Goal: Find specific page/section: Find specific page/section

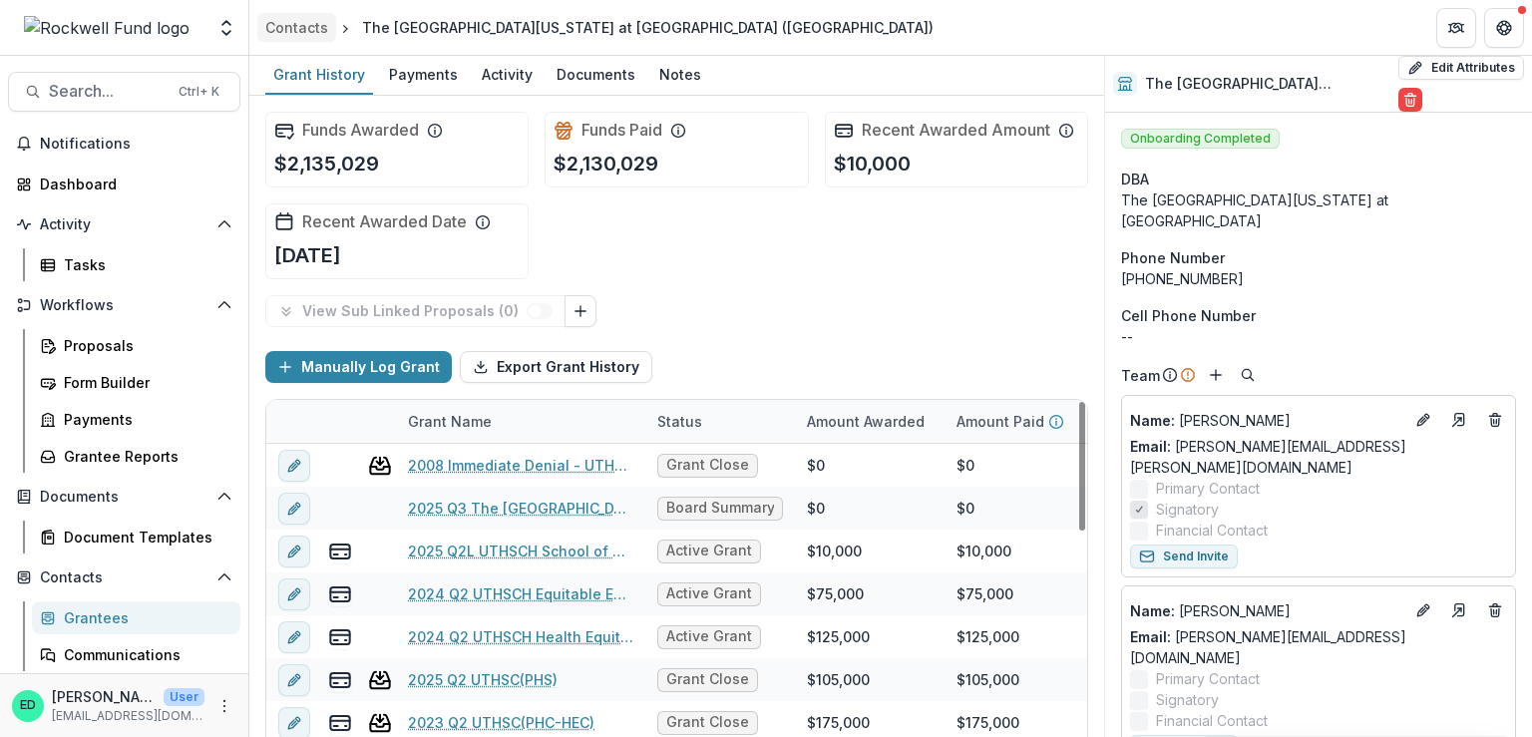
click at [292, 24] on div "Contacts" at bounding box center [296, 27] width 63 height 21
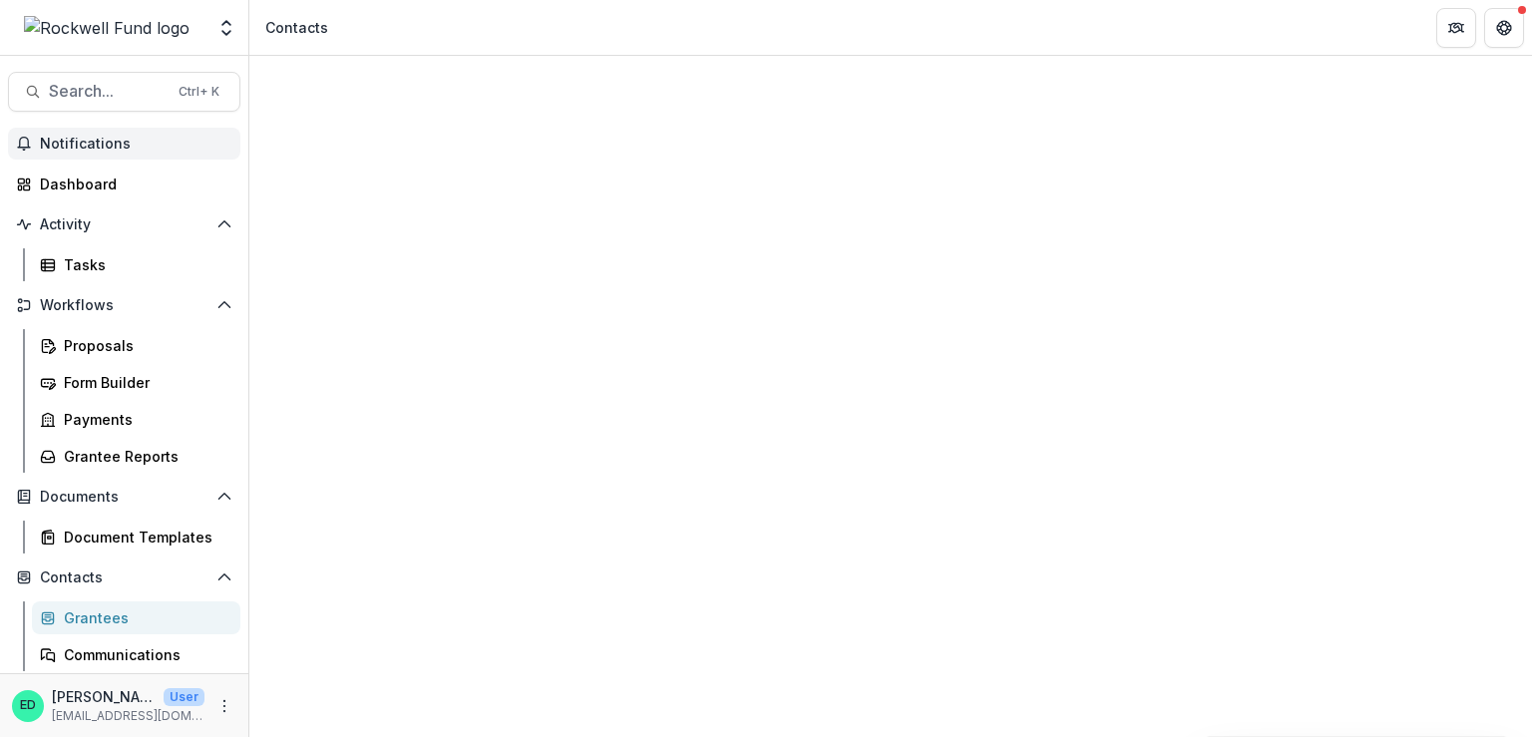
click at [108, 149] on span "Notifications" at bounding box center [136, 144] width 192 height 17
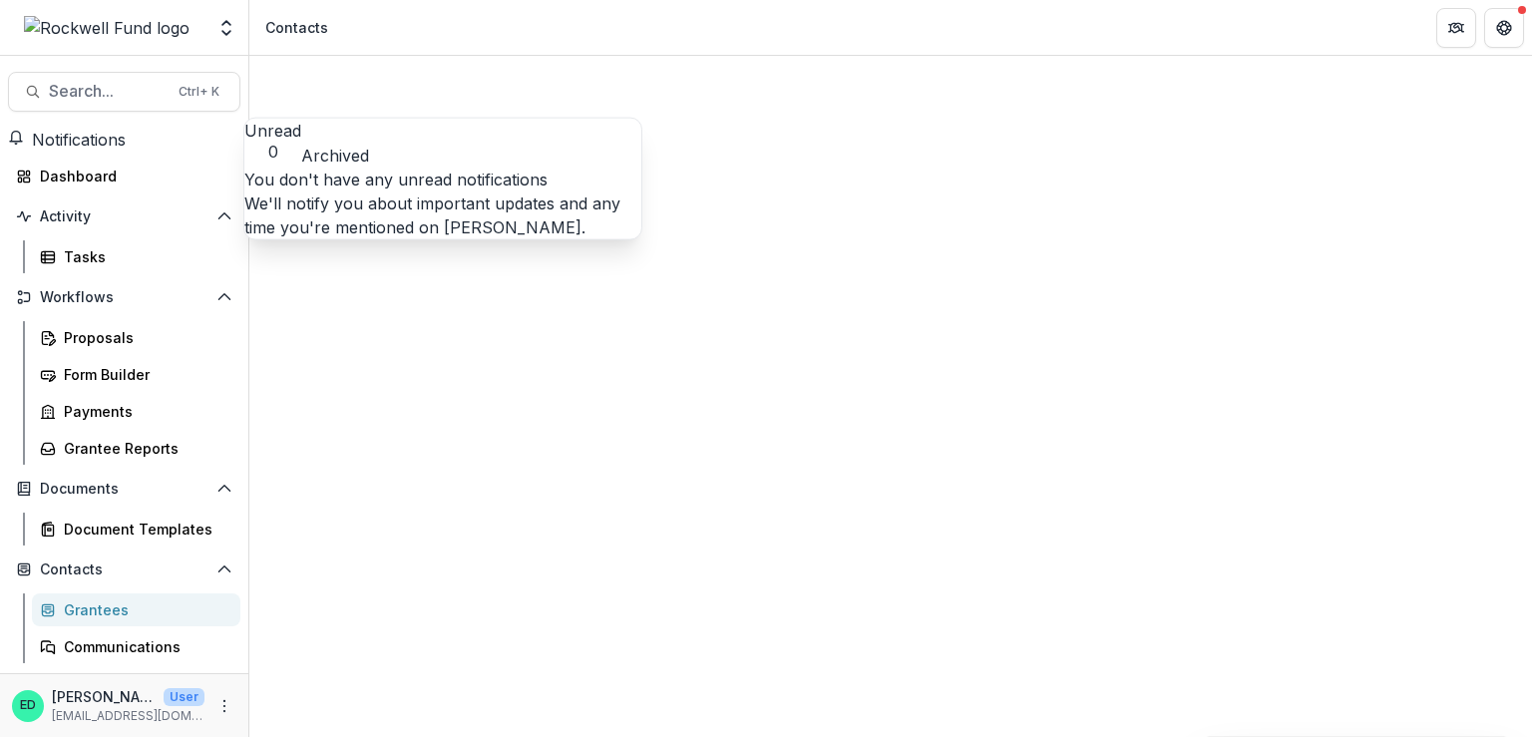
click at [108, 149] on span "Notifications" at bounding box center [79, 140] width 94 height 20
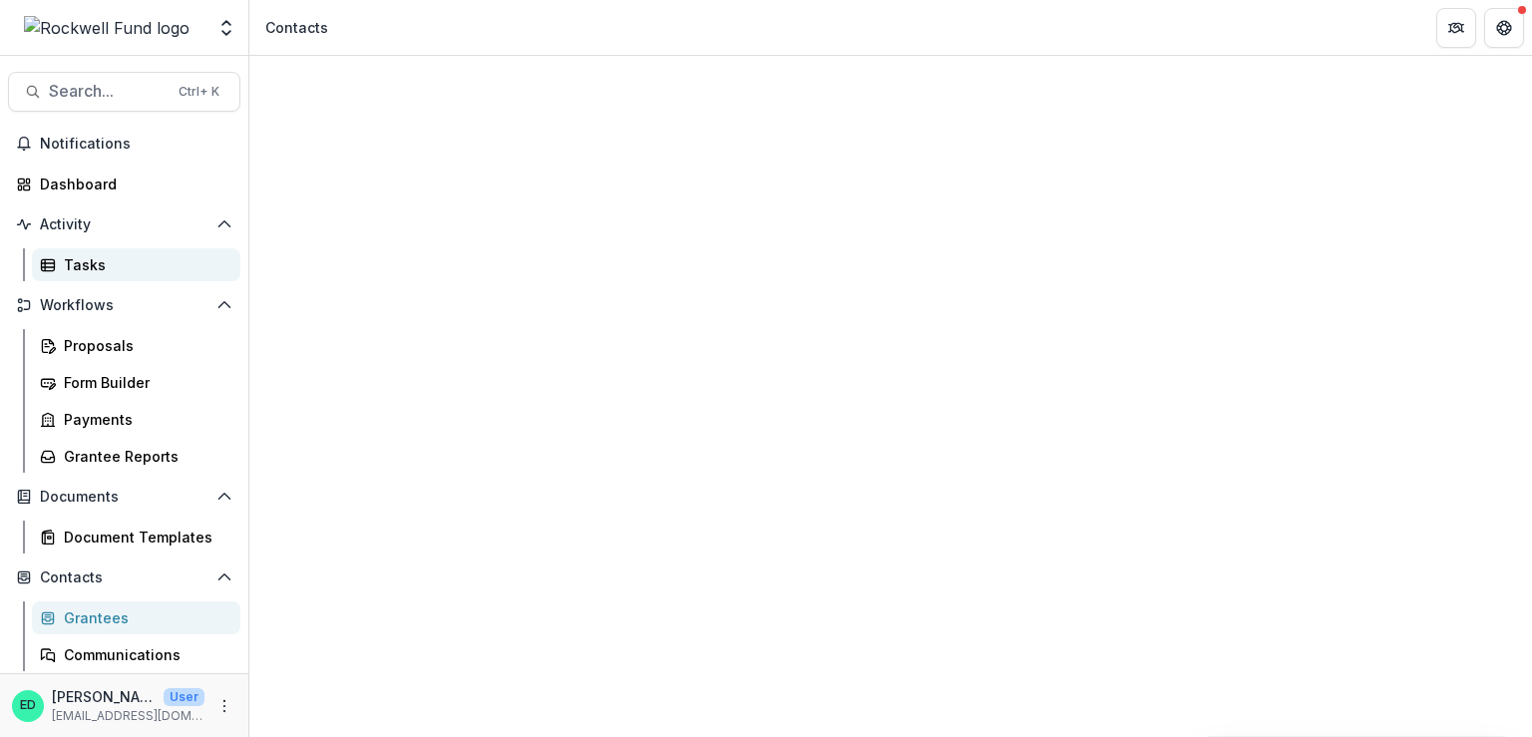
click at [93, 257] on div "Tasks" at bounding box center [144, 264] width 161 height 21
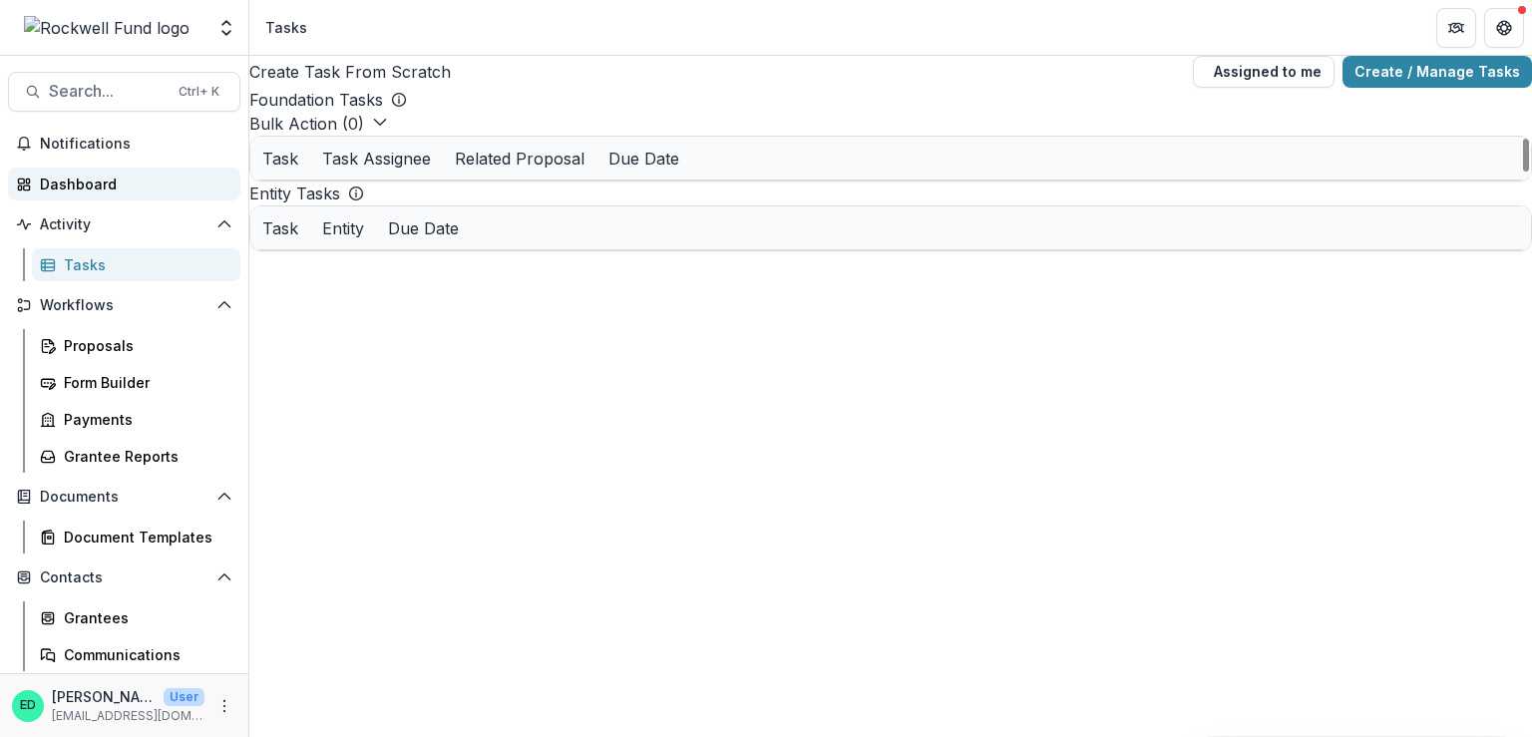
click at [80, 180] on div "Dashboard" at bounding box center [132, 183] width 184 height 21
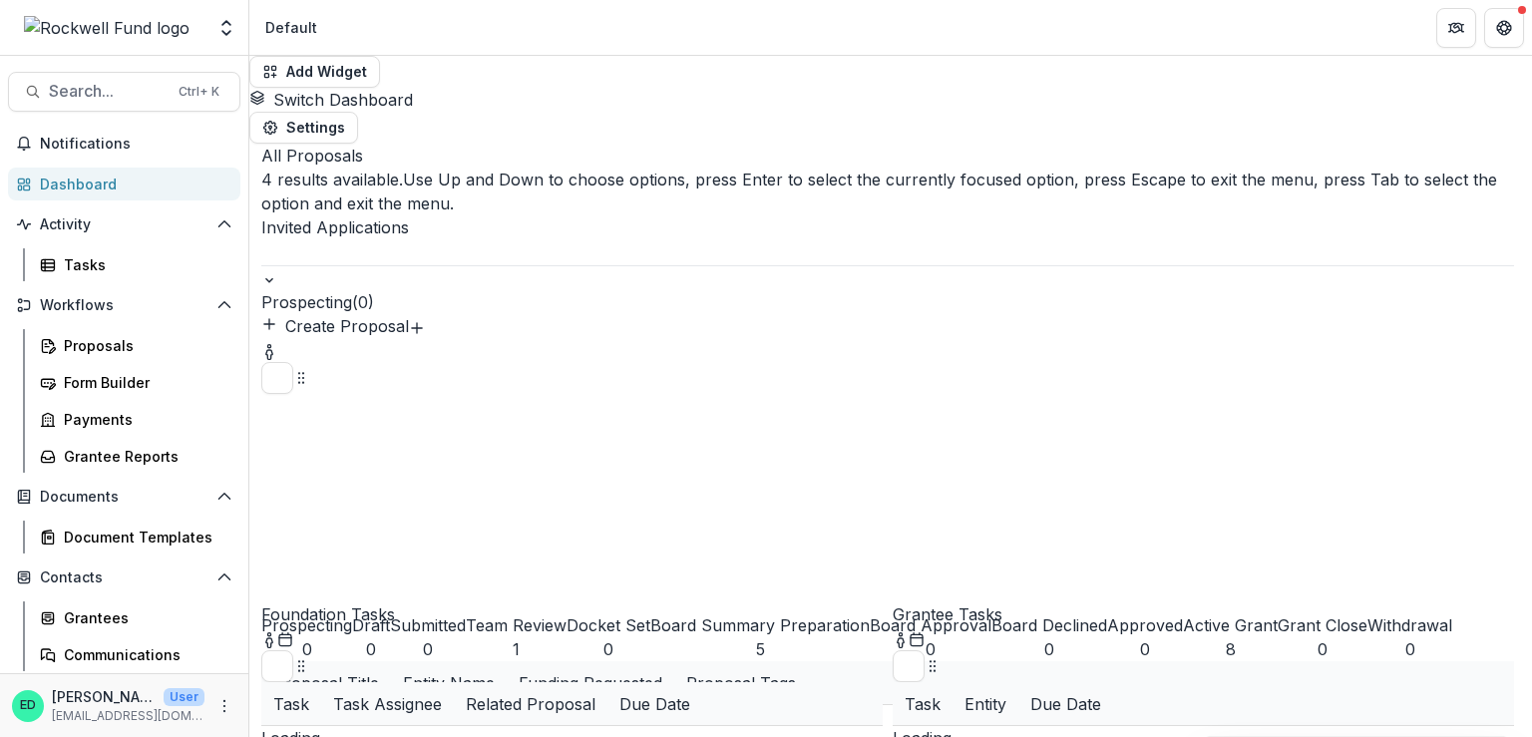
click at [427, 239] on div at bounding box center [887, 252] width 1252 height 26
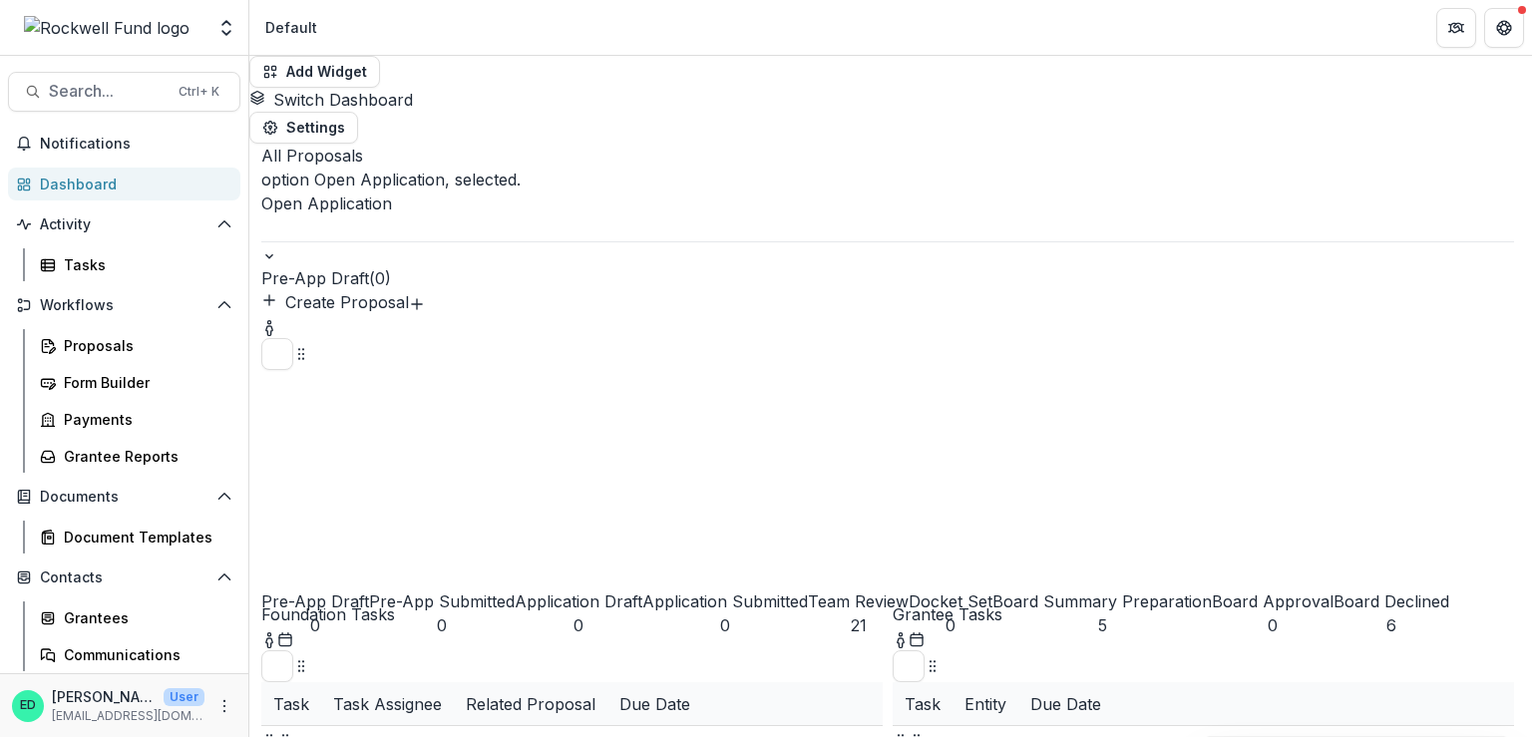
scroll to position [100, 0]
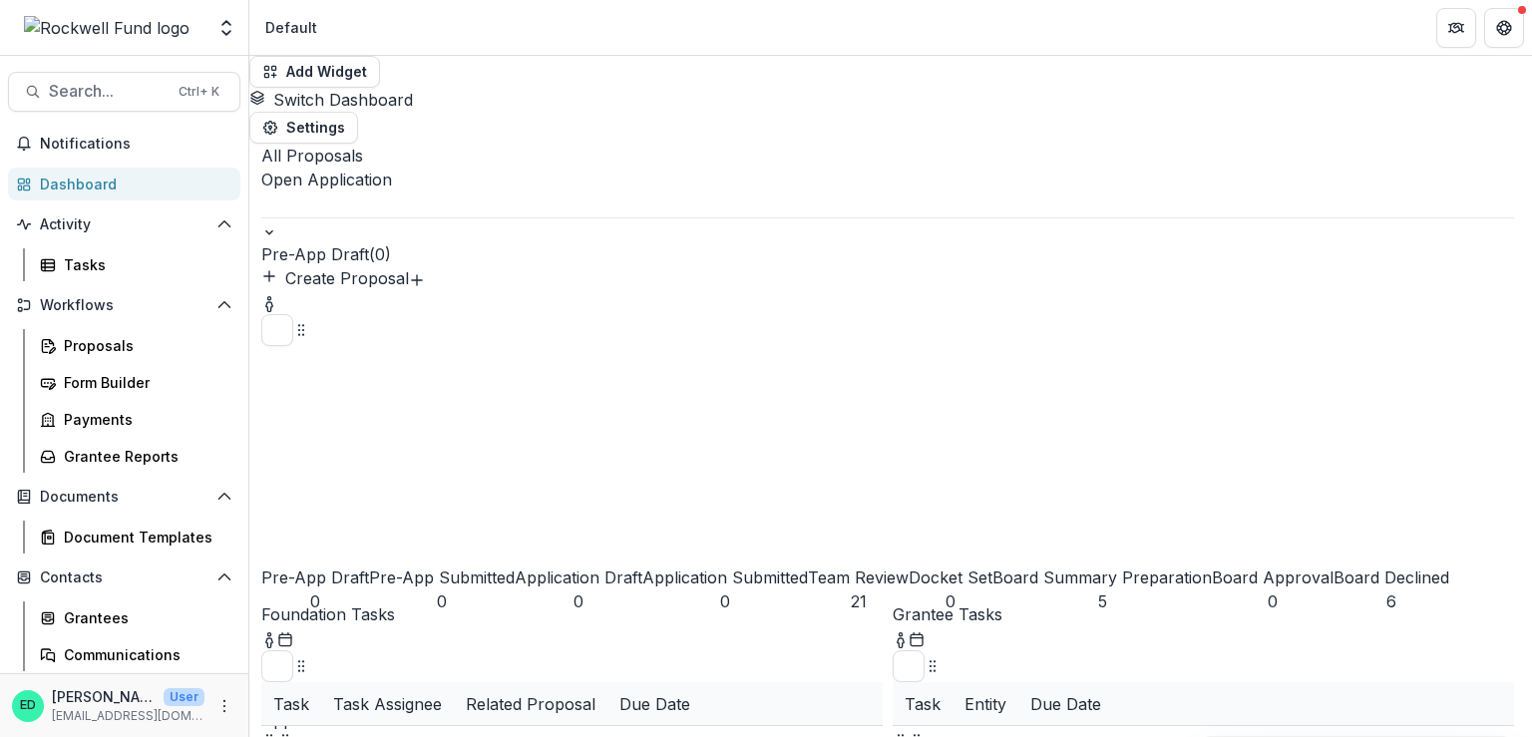
click at [992, 565] on div "Board Summary Preparation" at bounding box center [1101, 577] width 219 height 24
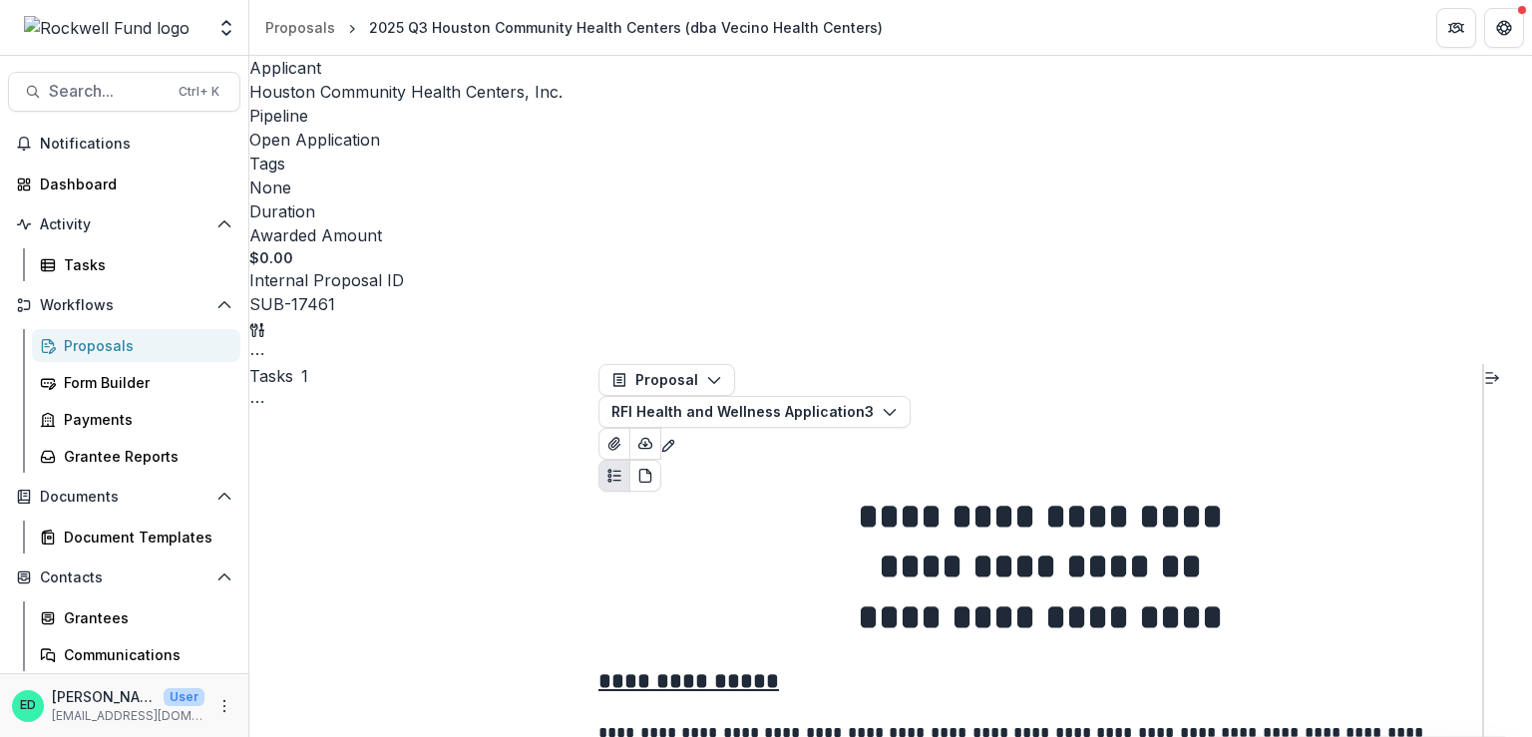
scroll to position [6581, 0]
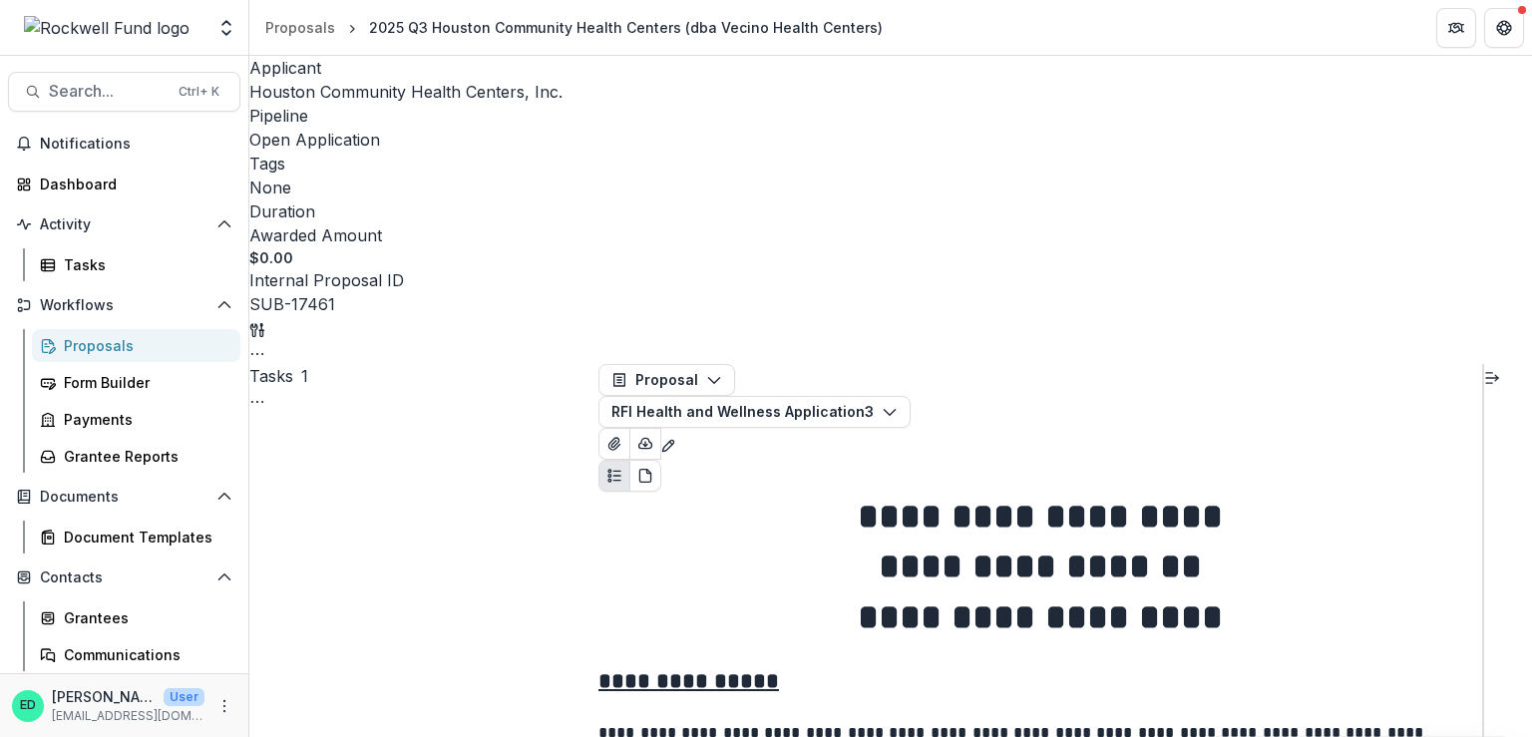
click at [1498, 364] on button "Expand right" at bounding box center [1492, 376] width 16 height 24
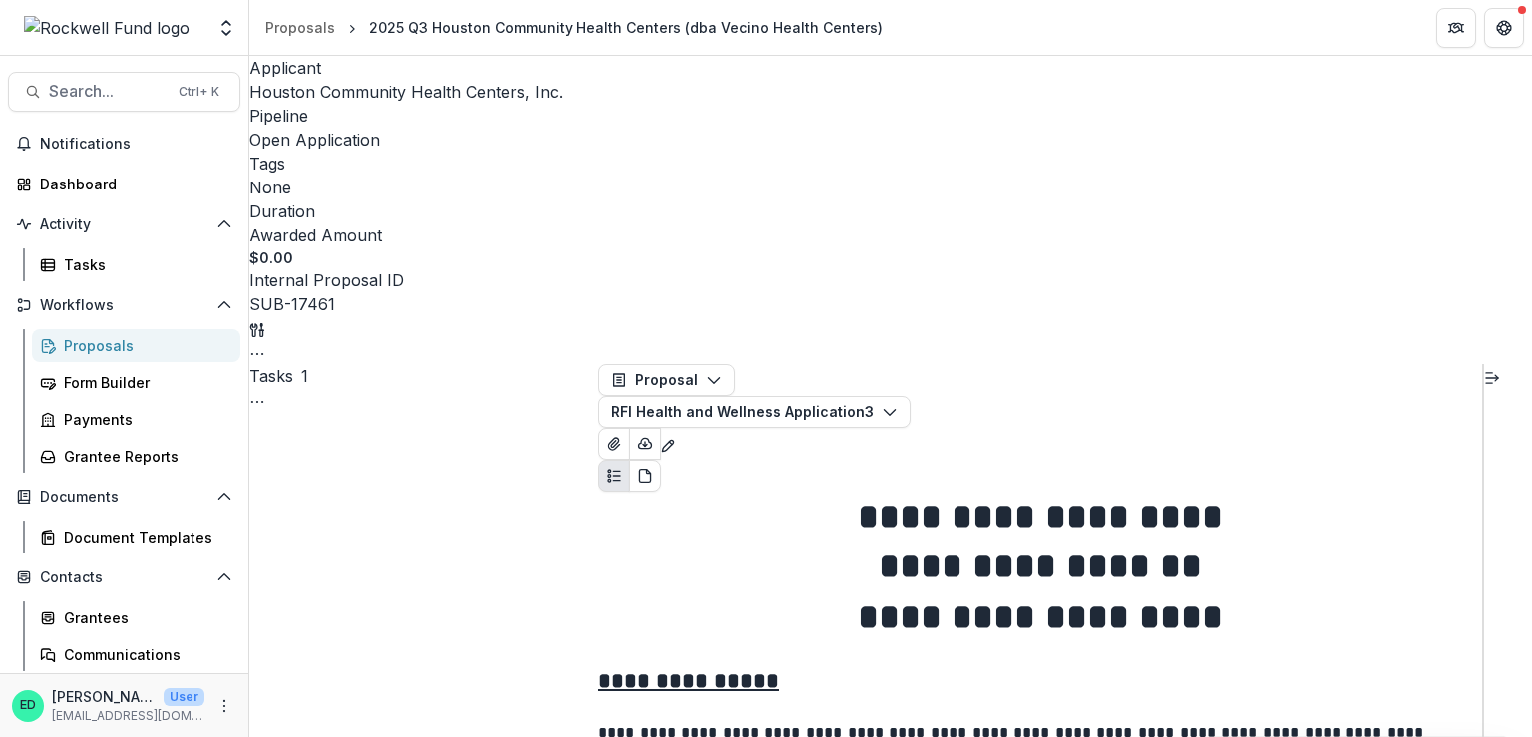
drag, startPoint x: 821, startPoint y: 235, endPoint x: 1069, endPoint y: 240, distance: 248.3
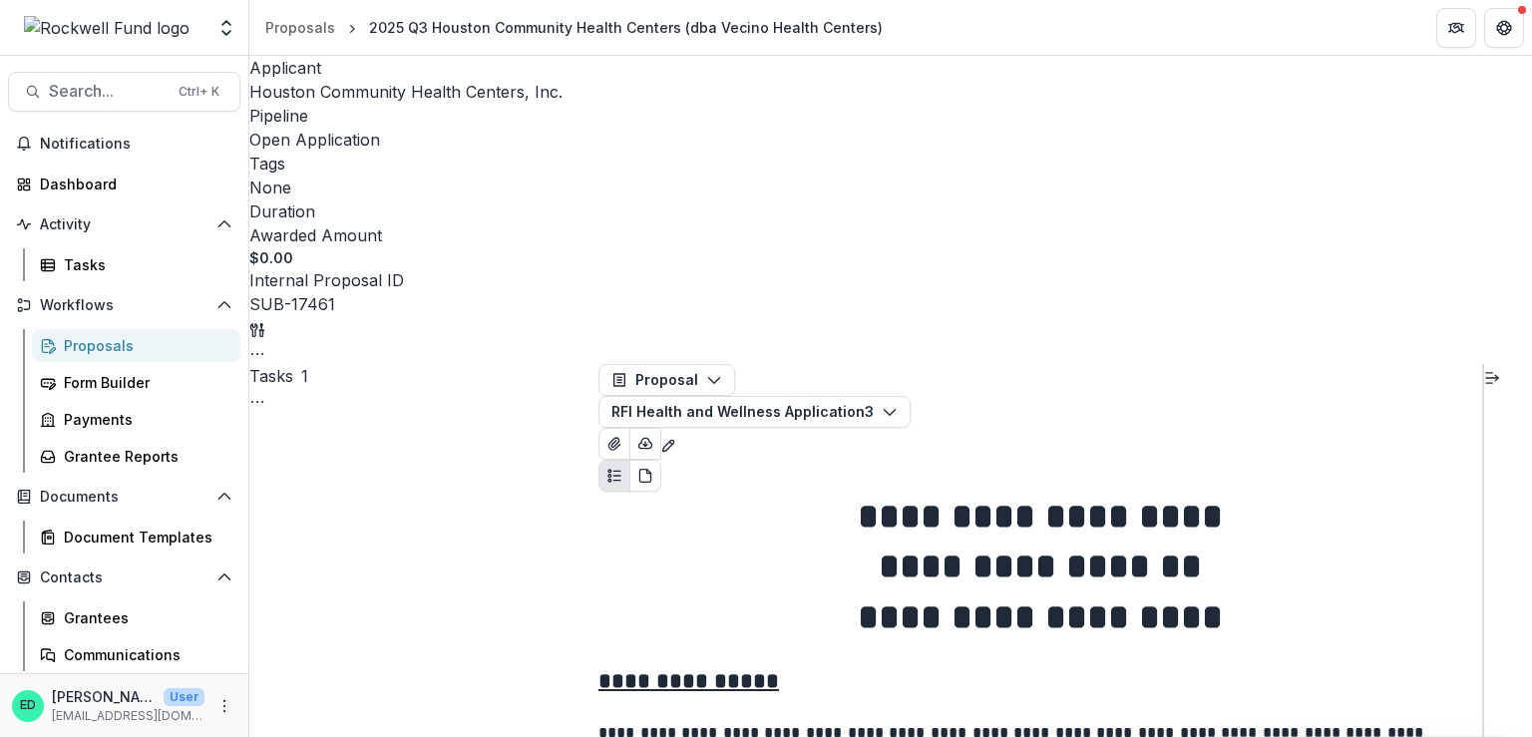
drag, startPoint x: 1076, startPoint y: 358, endPoint x: 1268, endPoint y: 360, distance: 192.5
